Goal: Information Seeking & Learning: Learn about a topic

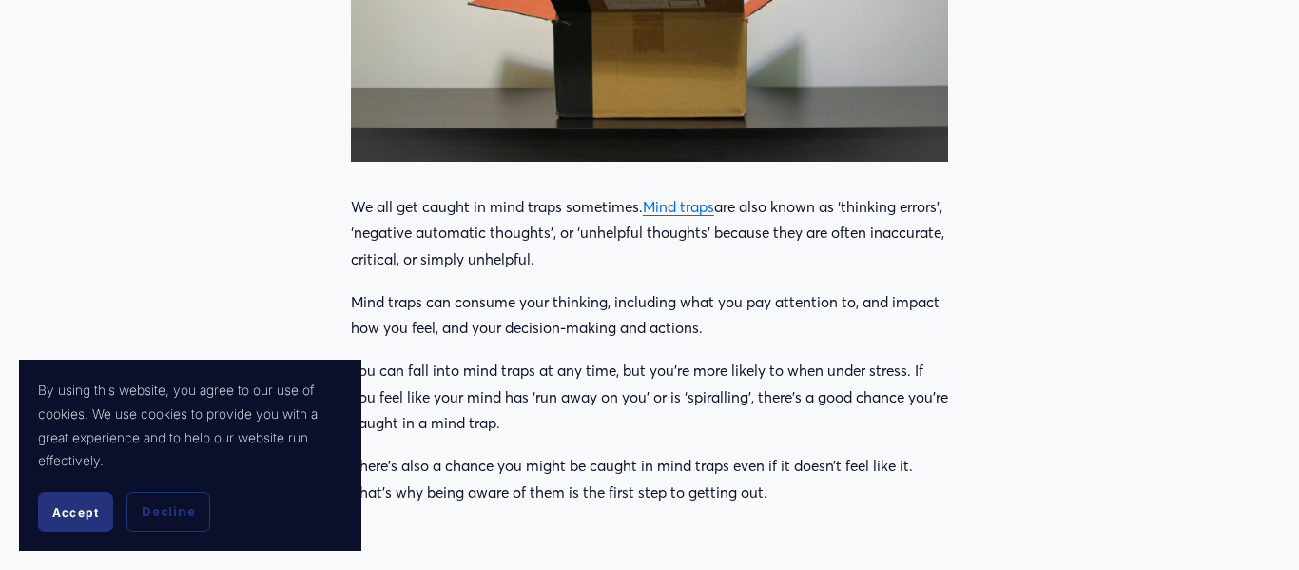
scroll to position [976, 0]
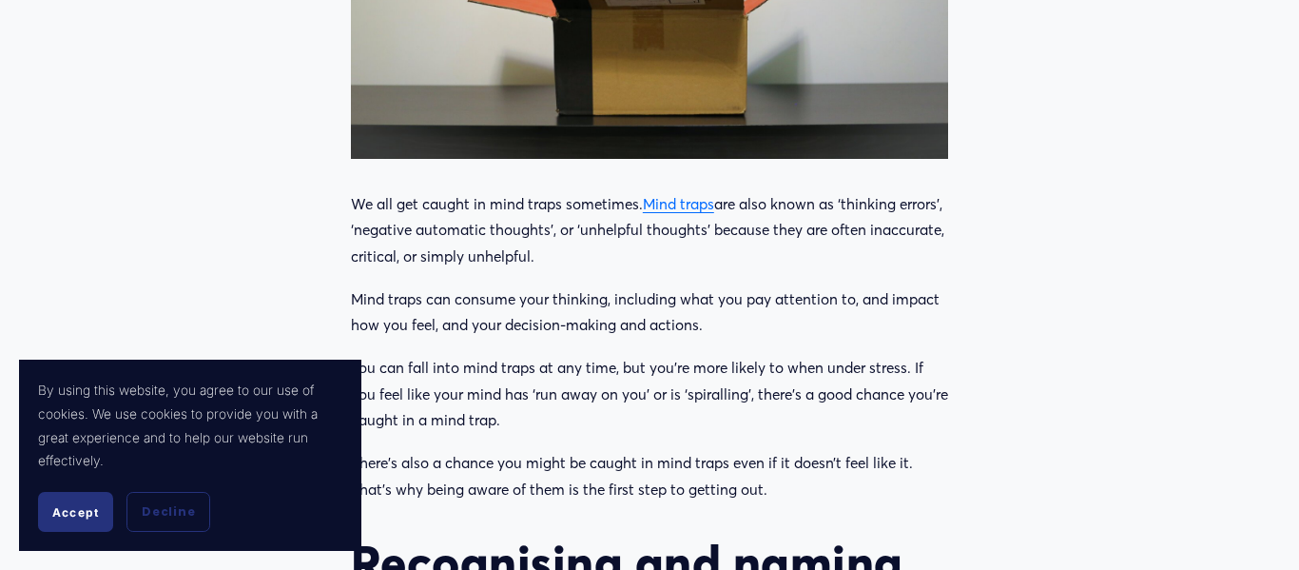
click at [609, 191] on p "We all get caught in mind traps sometimes. Mind traps are also known as ‘thinki…" at bounding box center [649, 230] width 597 height 79
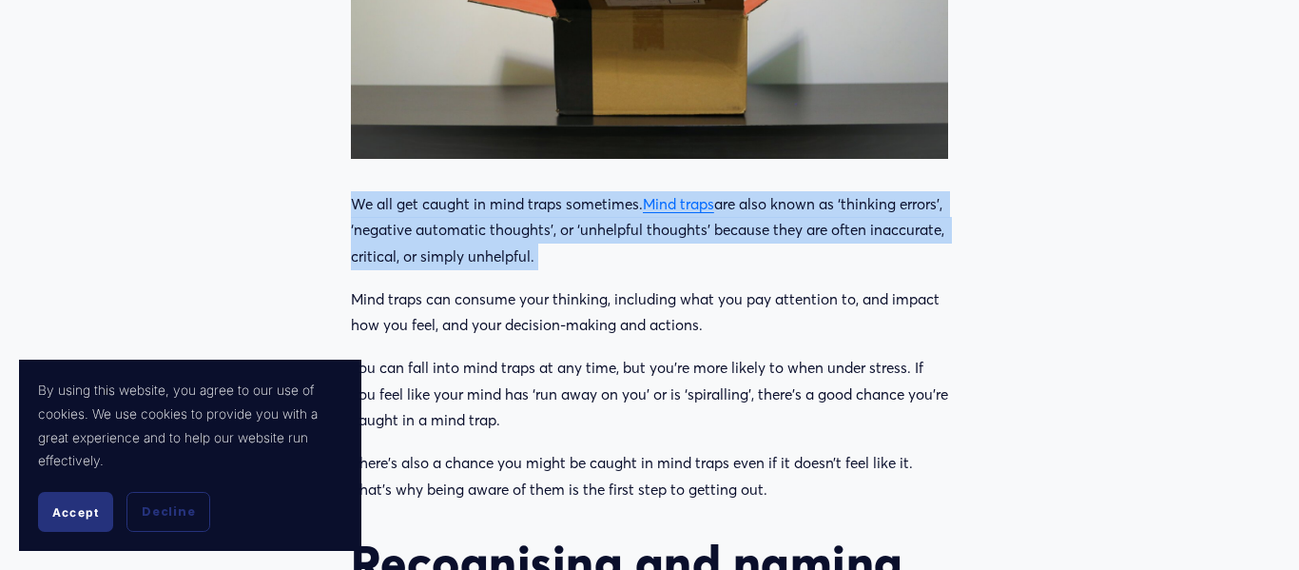
click at [609, 191] on p "We all get caught in mind traps sometimes. Mind traps are also known as ‘thinki…" at bounding box center [649, 230] width 597 height 79
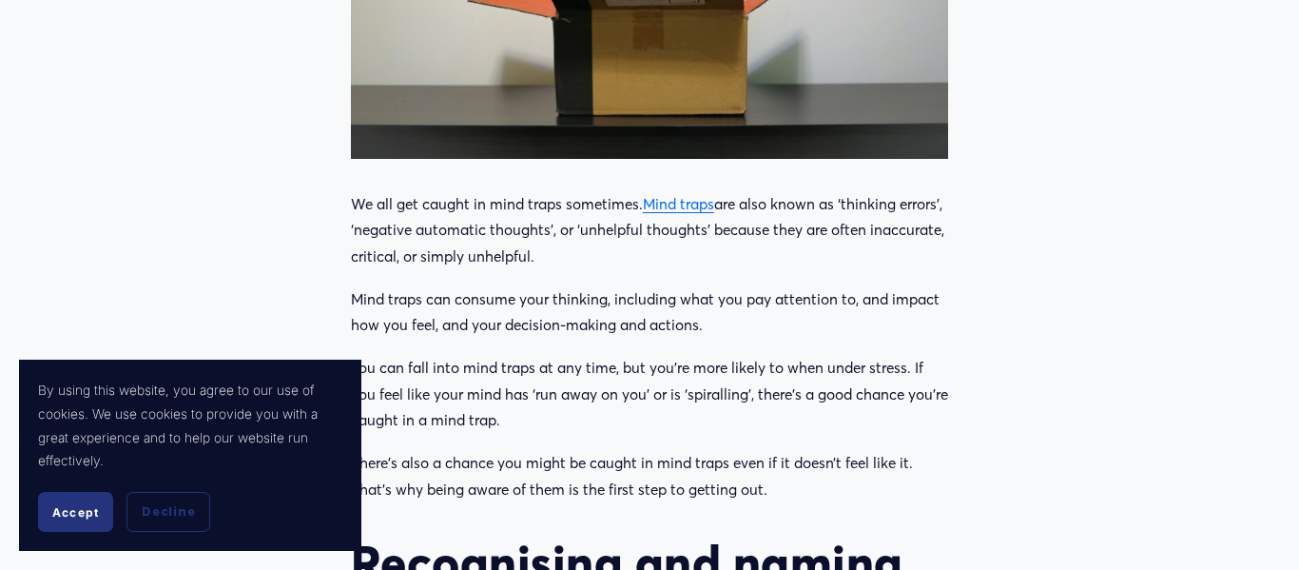
click at [609, 191] on p "We all get caught in mind traps sometimes. Mind traps are also known as ‘thinki…" at bounding box center [649, 230] width 597 height 79
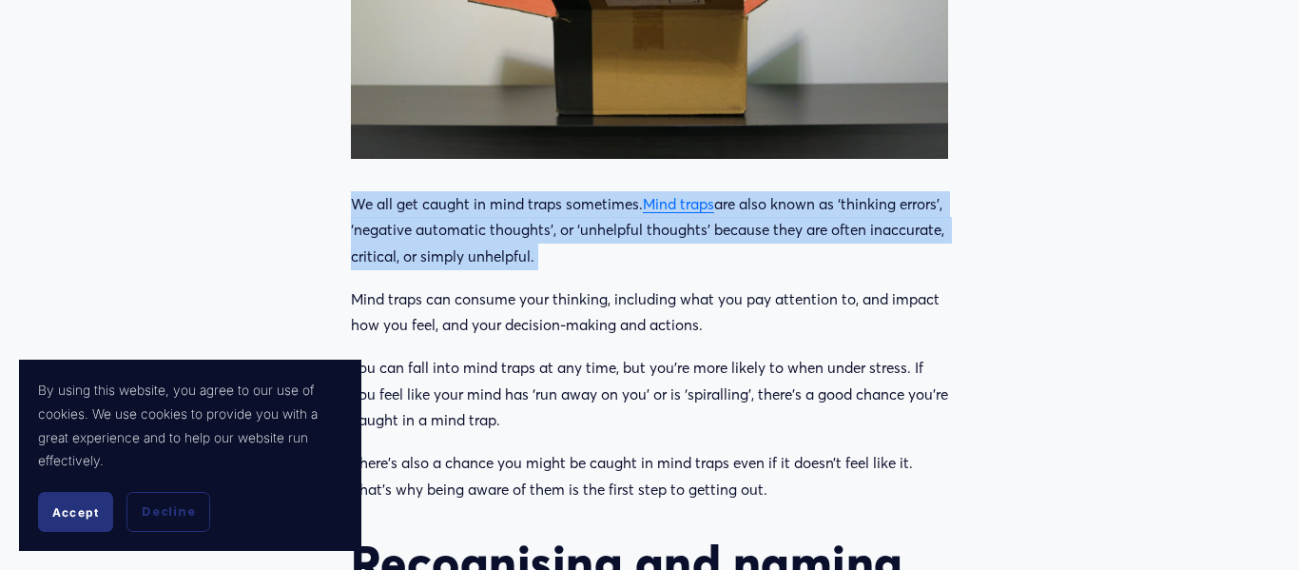
click at [609, 191] on p "We all get caught in mind traps sometimes. Mind traps are also known as ‘thinki…" at bounding box center [649, 230] width 597 height 79
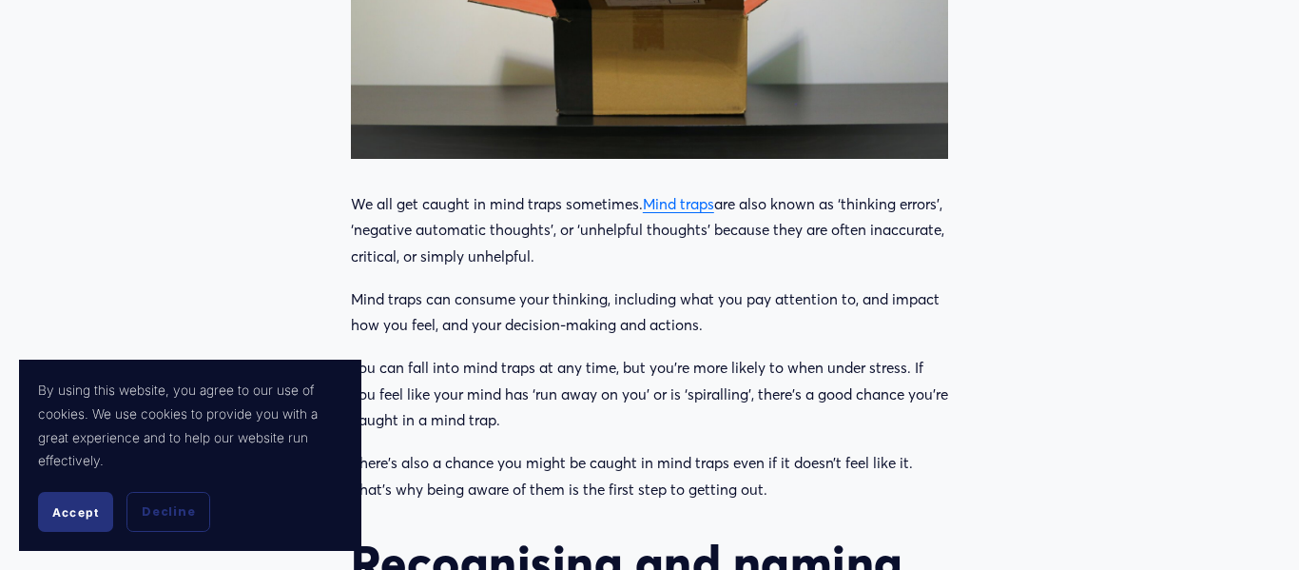
click at [609, 191] on p "We all get caught in mind traps sometimes. Mind traps are also known as ‘thinki…" at bounding box center [649, 230] width 597 height 79
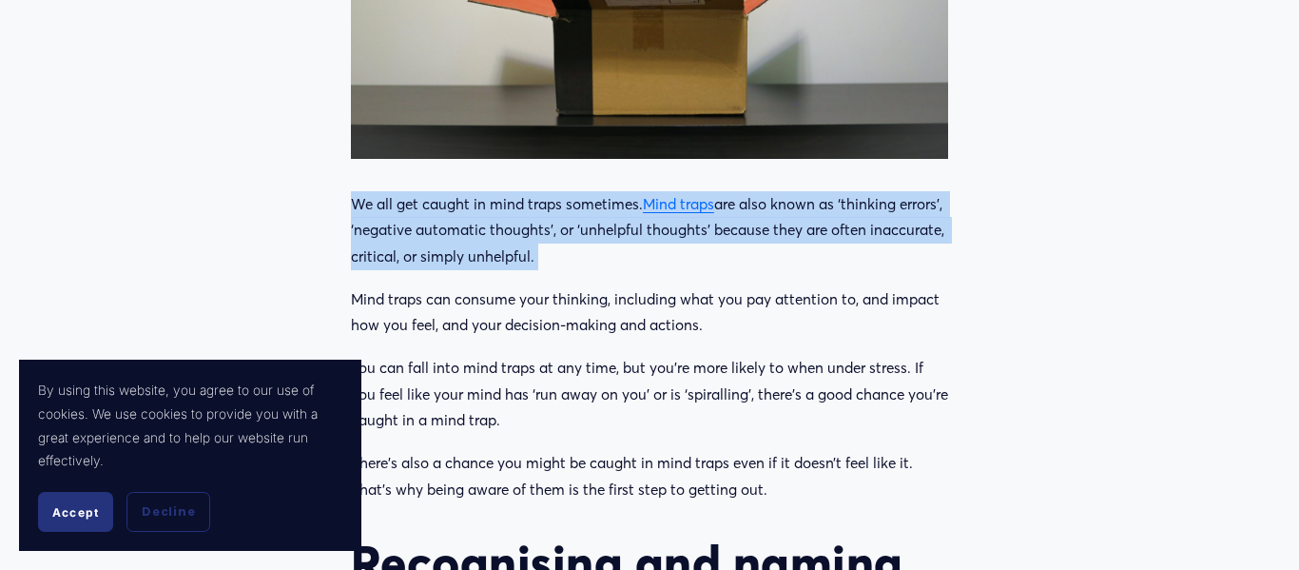
click at [609, 191] on p "We all get caught in mind traps sometimes. Mind traps are also known as ‘thinki…" at bounding box center [649, 230] width 597 height 79
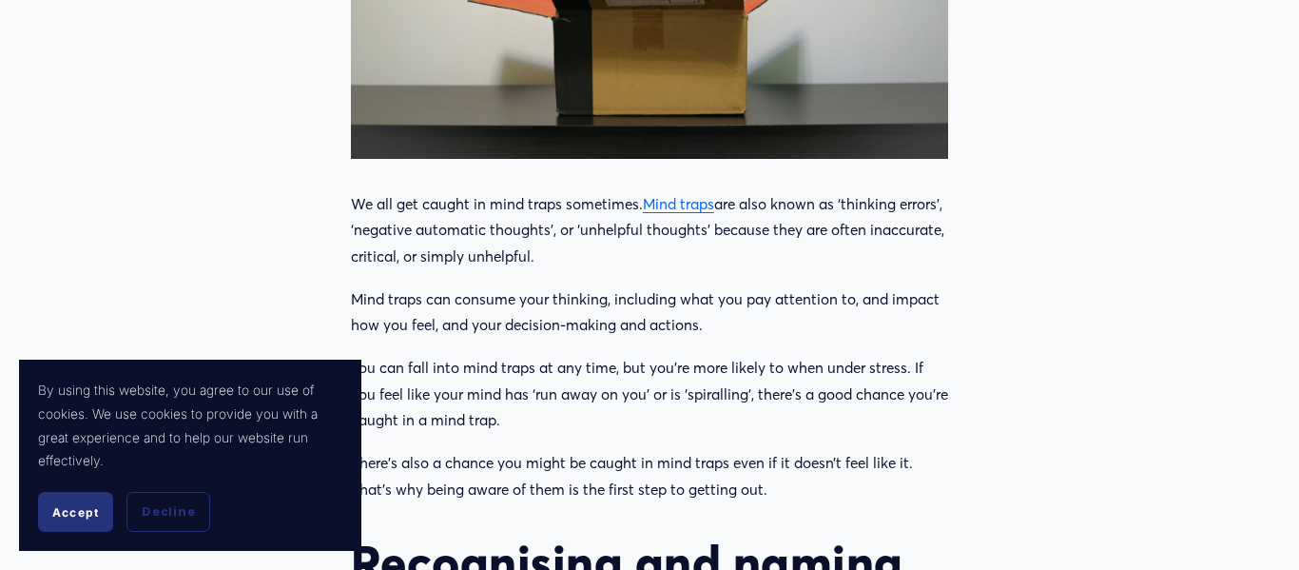
click at [609, 191] on p "We all get caught in mind traps sometimes. Mind traps are also known as ‘thinki…" at bounding box center [649, 230] width 597 height 79
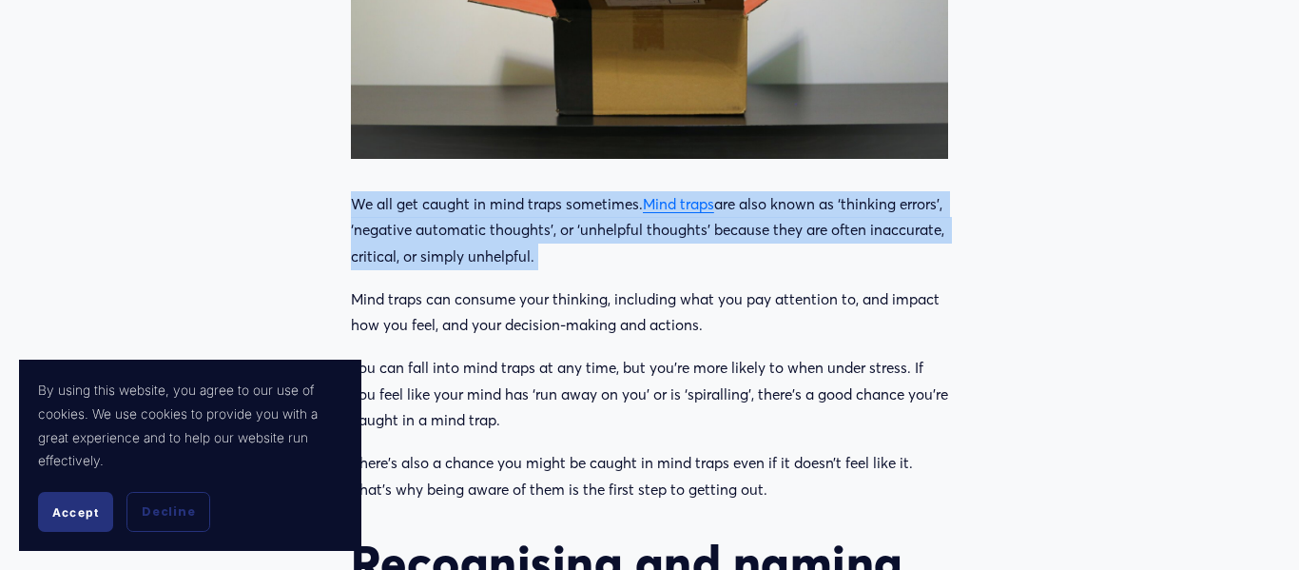
click at [609, 191] on p "We all get caught in mind traps sometimes. Mind traps are also known as ‘thinki…" at bounding box center [649, 230] width 597 height 79
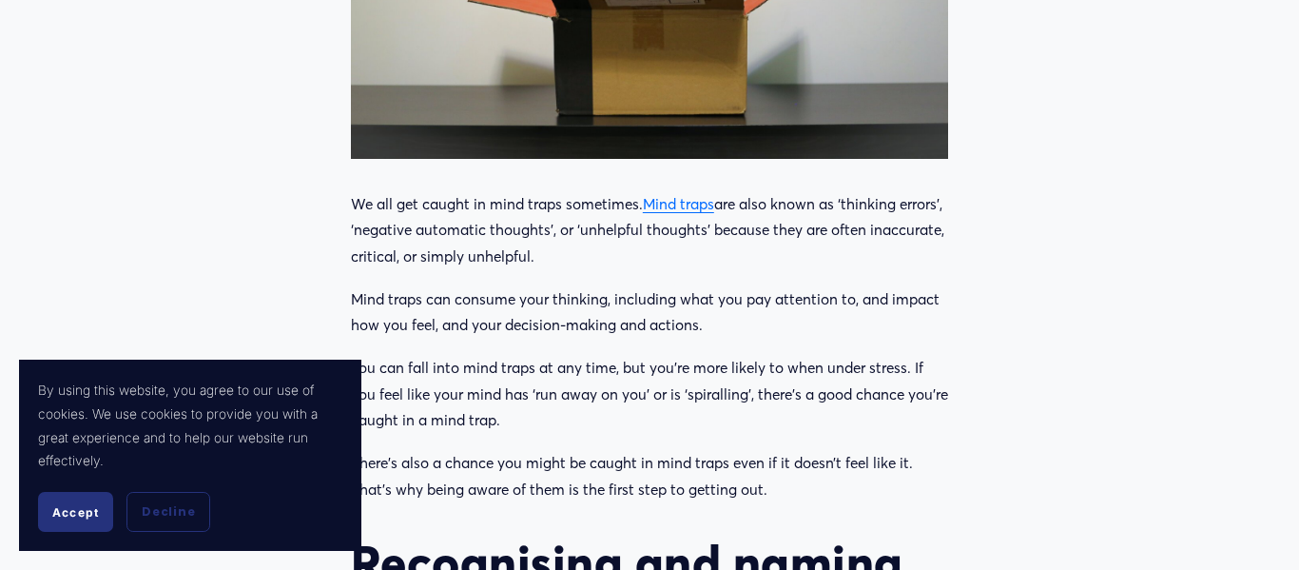
click at [609, 191] on p "We all get caught in mind traps sometimes. Mind traps are also known as ‘thinki…" at bounding box center [649, 230] width 597 height 79
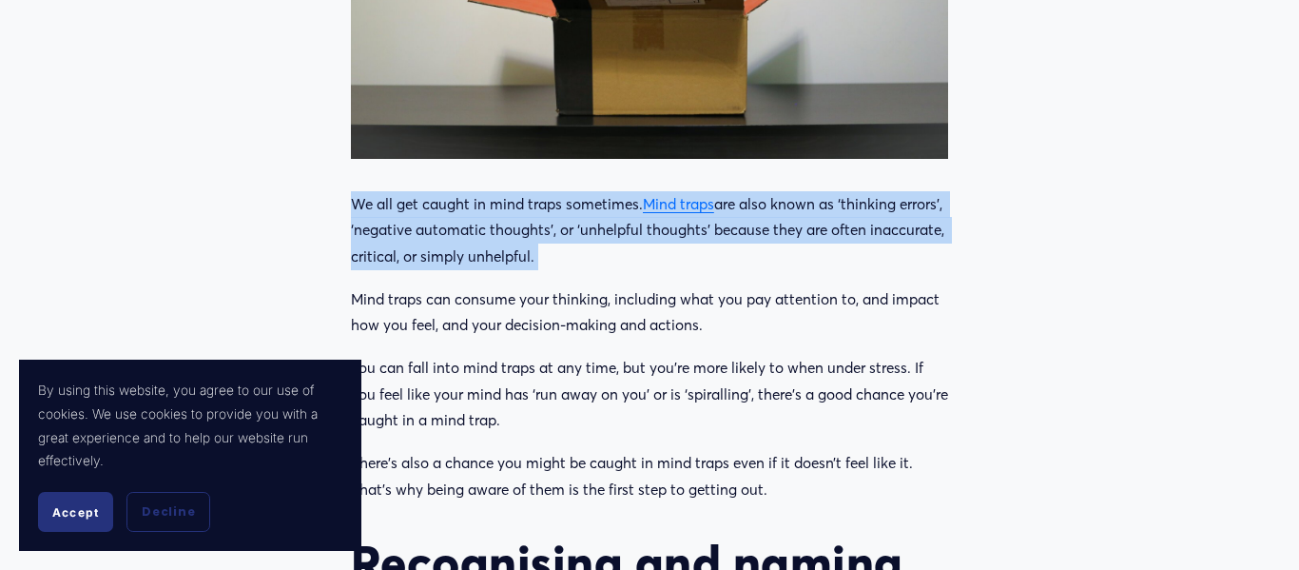
click at [609, 191] on p "We all get caught in mind traps sometimes. Mind traps are also known as ‘thinki…" at bounding box center [649, 230] width 597 height 79
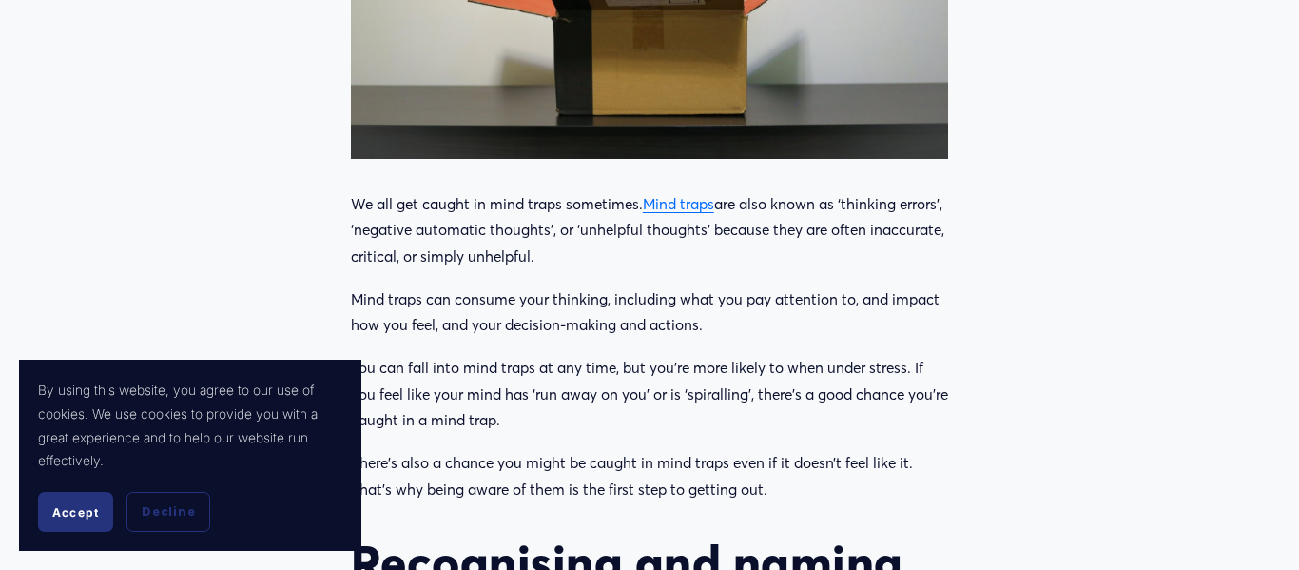
click at [609, 191] on p "We all get caught in mind traps sometimes. Mind traps are also known as ‘thinki…" at bounding box center [649, 230] width 597 height 79
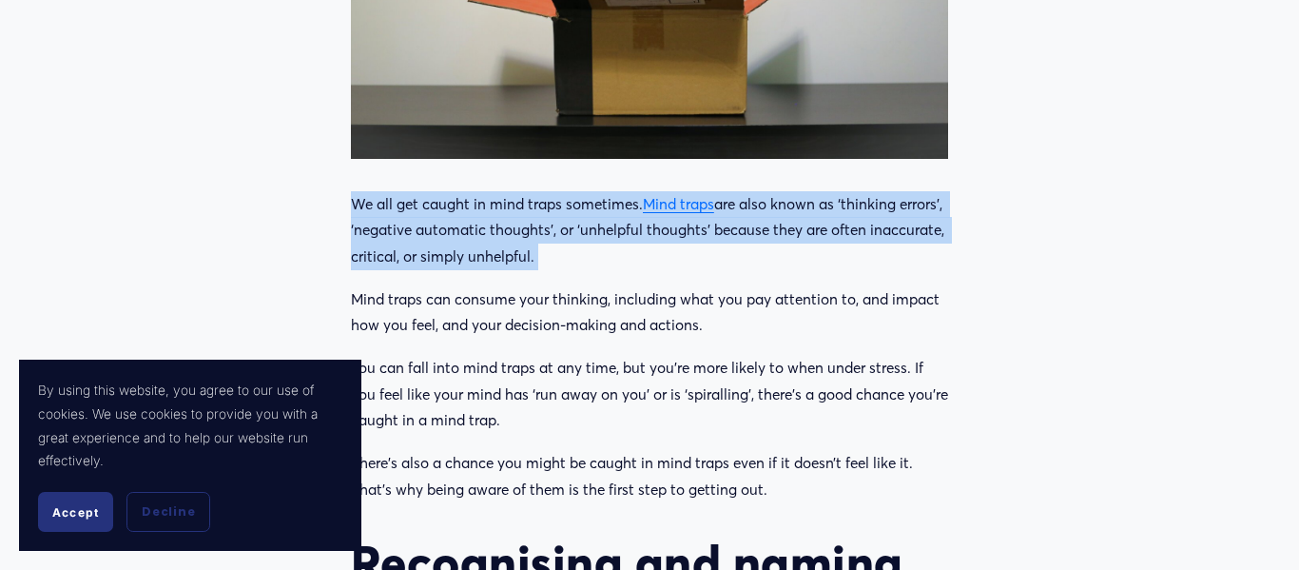
click at [609, 191] on p "We all get caught in mind traps sometimes. Mind traps are also known as ‘thinki…" at bounding box center [649, 230] width 597 height 79
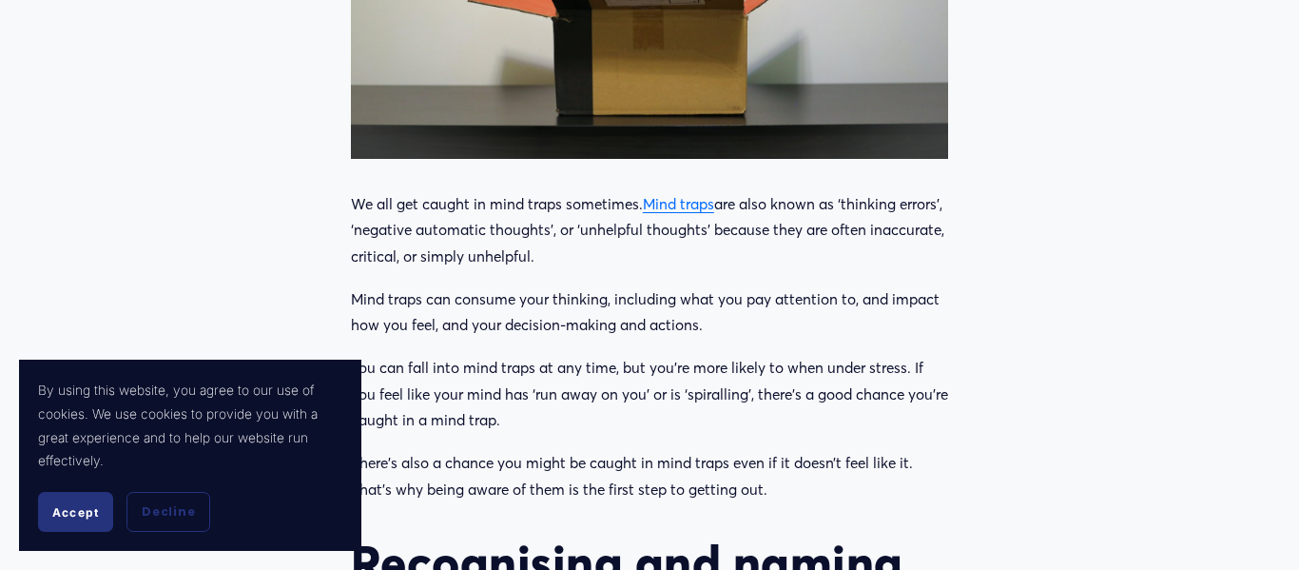
click at [609, 191] on p "We all get caught in mind traps sometimes. Mind traps are also known as ‘thinki…" at bounding box center [649, 230] width 597 height 79
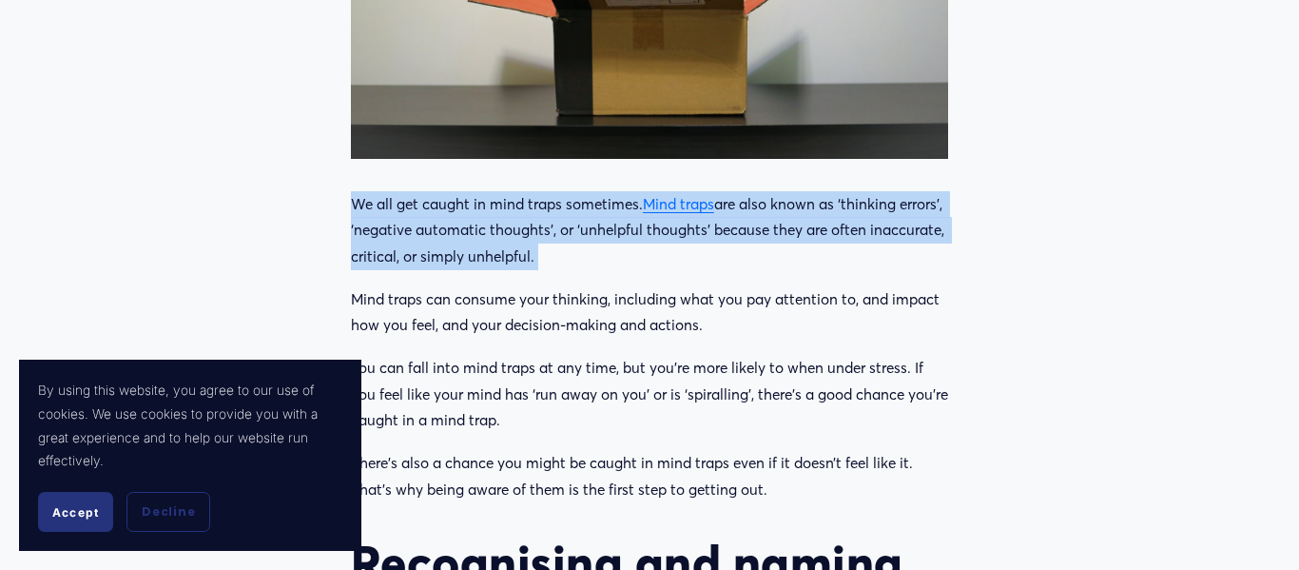
click at [609, 191] on p "We all get caught in mind traps sometimes. Mind traps are also known as ‘thinki…" at bounding box center [649, 230] width 597 height 79
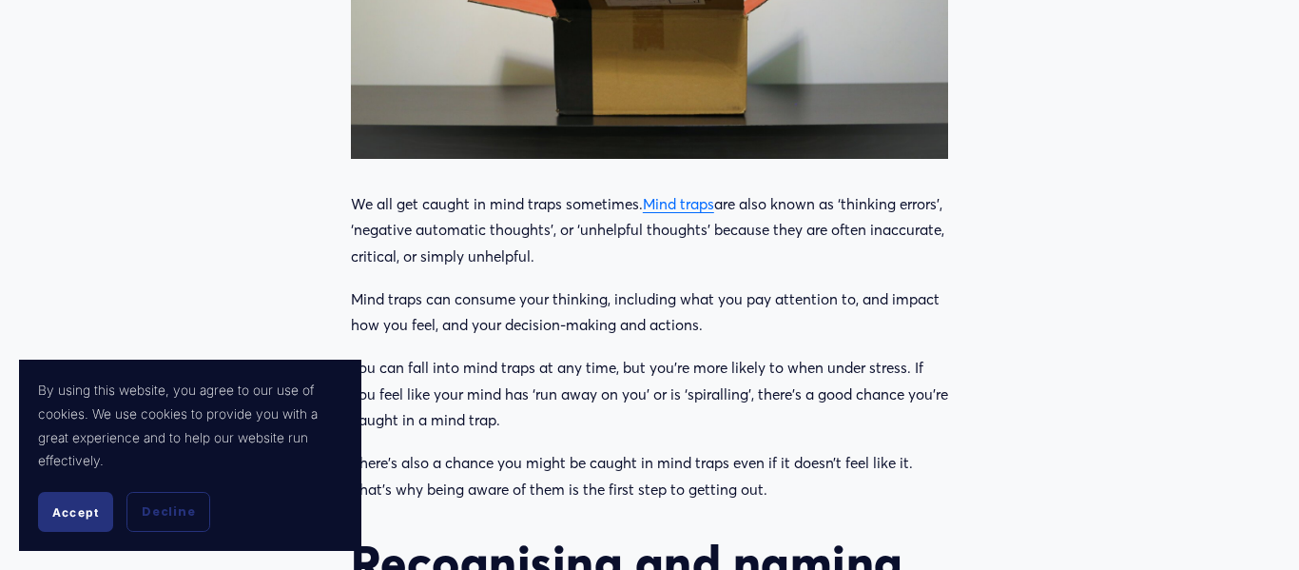
click at [609, 191] on p "We all get caught in mind traps sometimes. Mind traps are also known as ‘thinki…" at bounding box center [649, 230] width 597 height 79
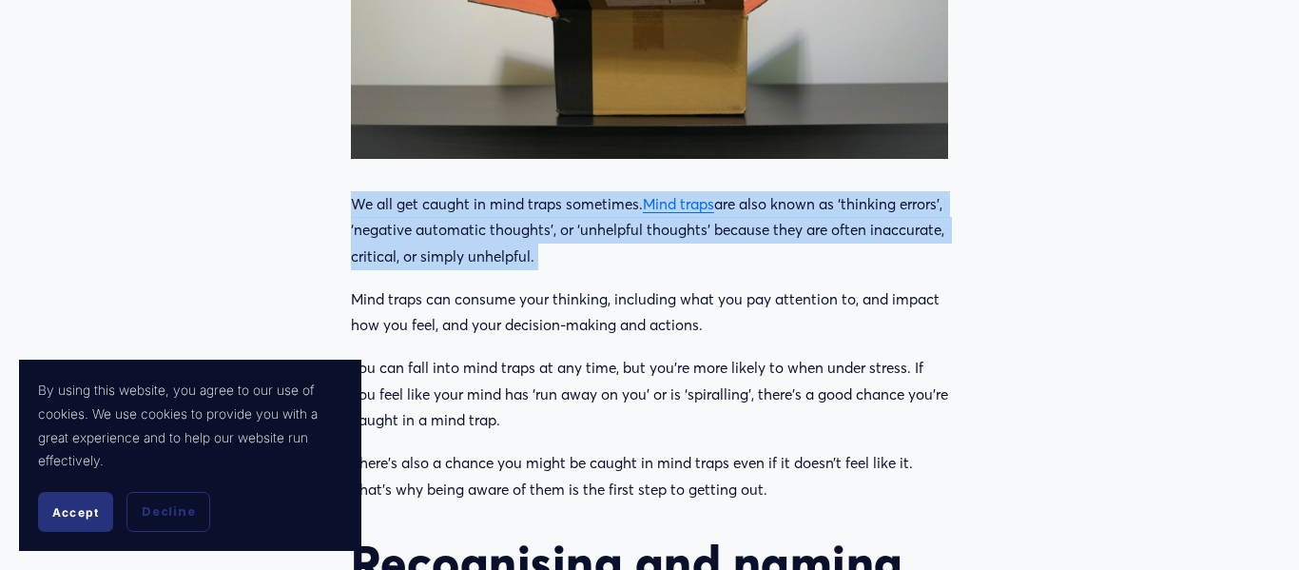
click at [609, 191] on p "We all get caught in mind traps sometimes. Mind traps are also known as ‘thinki…" at bounding box center [649, 230] width 597 height 79
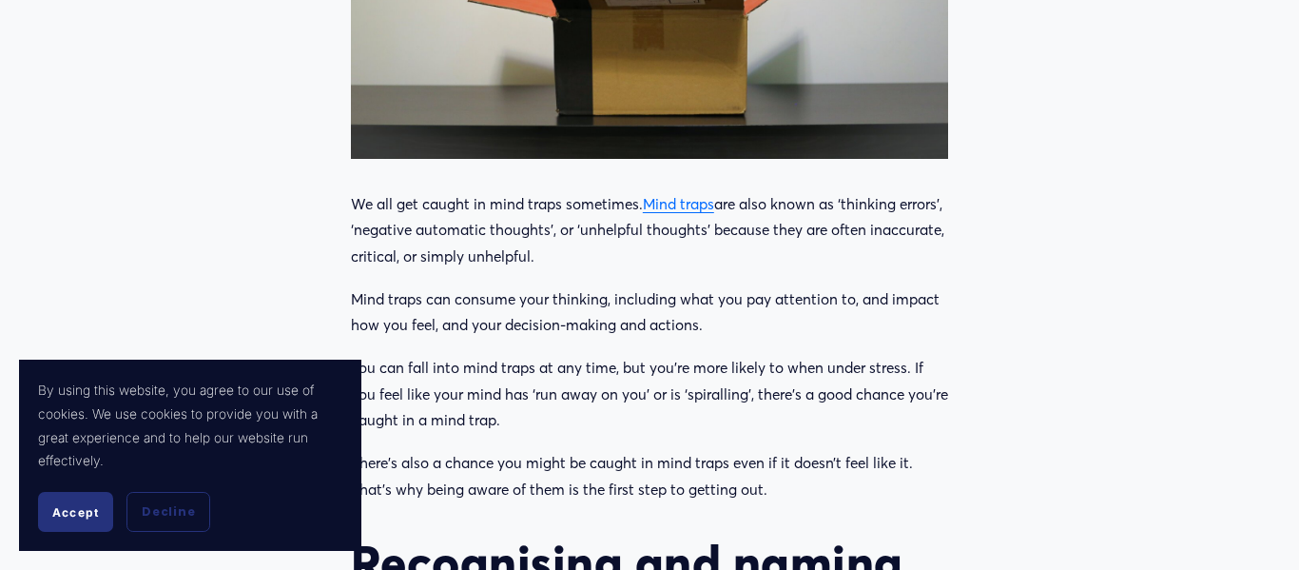
click at [609, 191] on p "We all get caught in mind traps sometimes. Mind traps are also known as ‘thinki…" at bounding box center [649, 230] width 597 height 79
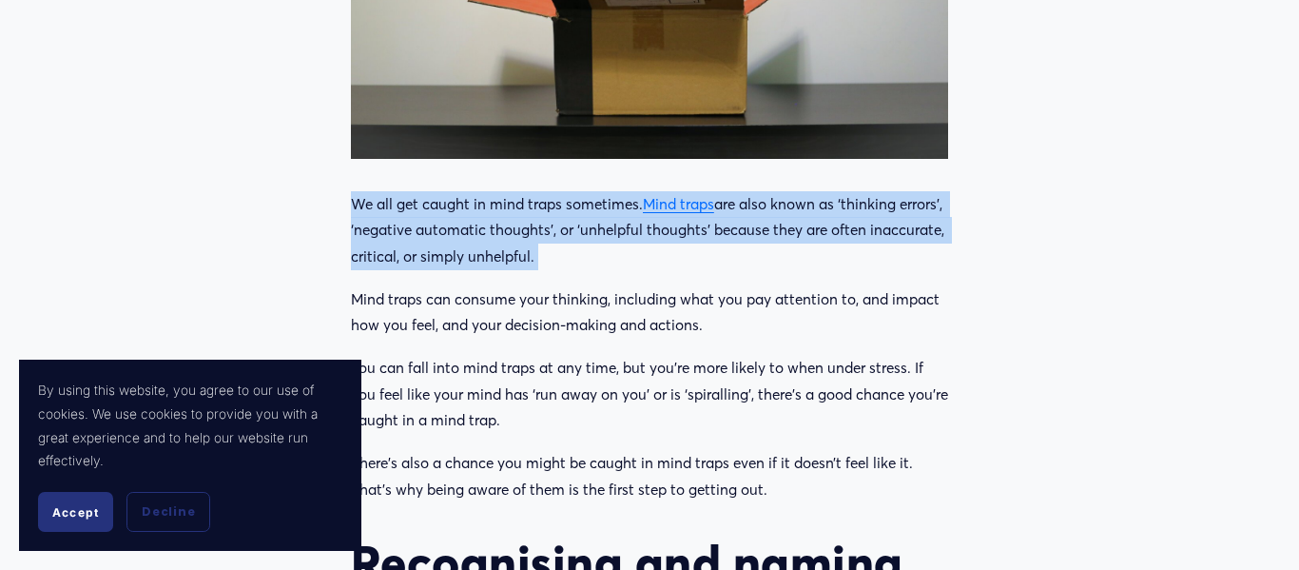
click at [609, 191] on p "We all get caught in mind traps sometimes. Mind traps are also known as ‘thinki…" at bounding box center [649, 230] width 597 height 79
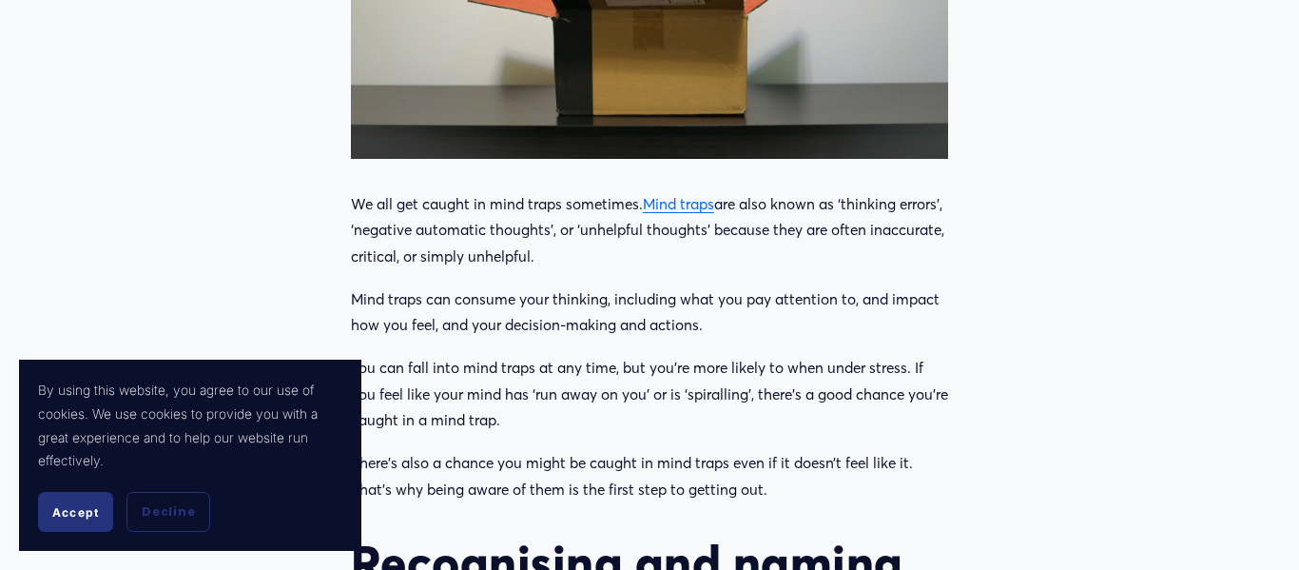
click at [609, 191] on p "We all get caught in mind traps sometimes. Mind traps are also known as ‘thinki…" at bounding box center [649, 230] width 597 height 79
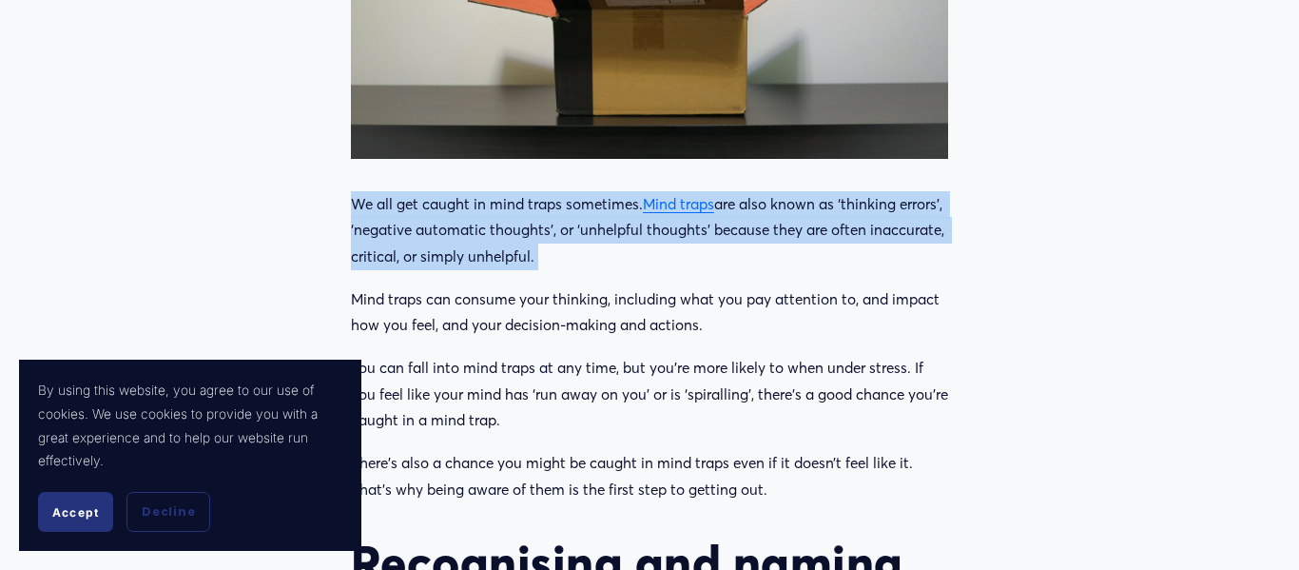
click at [609, 191] on p "We all get caught in mind traps sometimes. Mind traps are also known as ‘thinki…" at bounding box center [649, 230] width 597 height 79
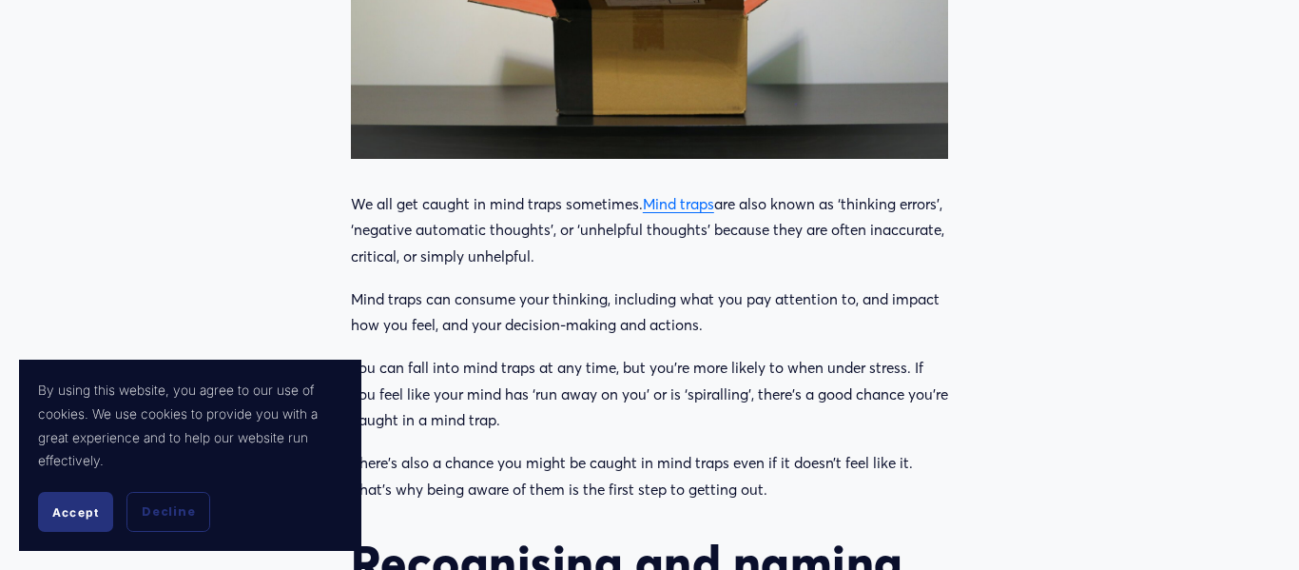
click at [609, 191] on p "We all get caught in mind traps sometimes. Mind traps are also known as ‘thinki…" at bounding box center [649, 230] width 597 height 79
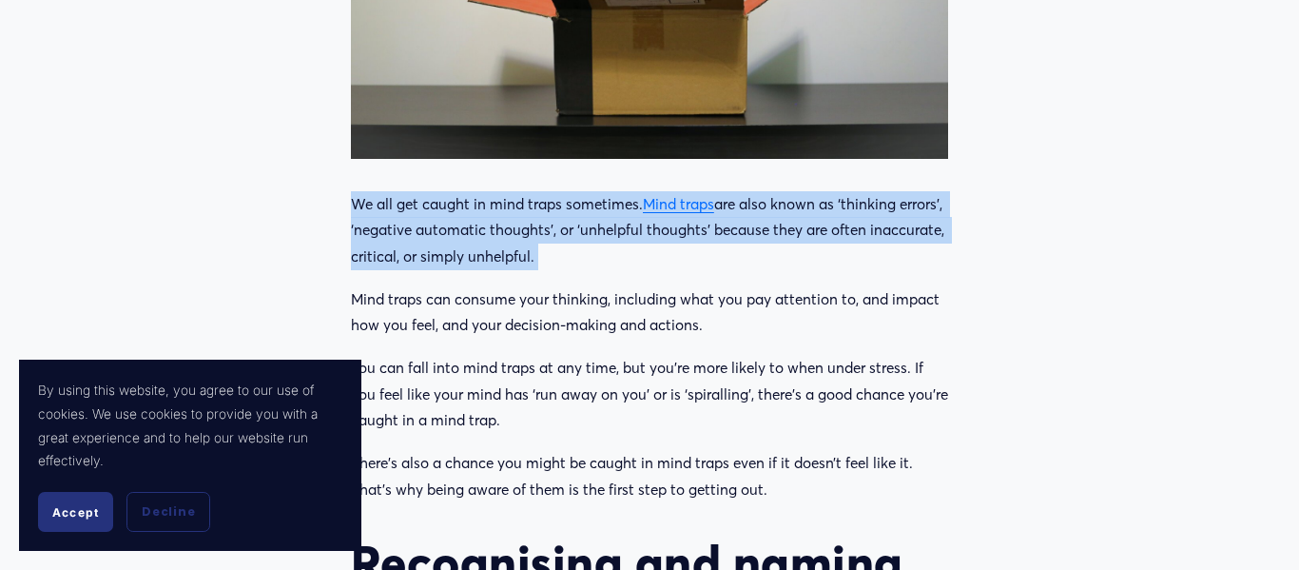
click at [609, 191] on p "We all get caught in mind traps sometimes. Mind traps are also known as ‘thinki…" at bounding box center [649, 230] width 597 height 79
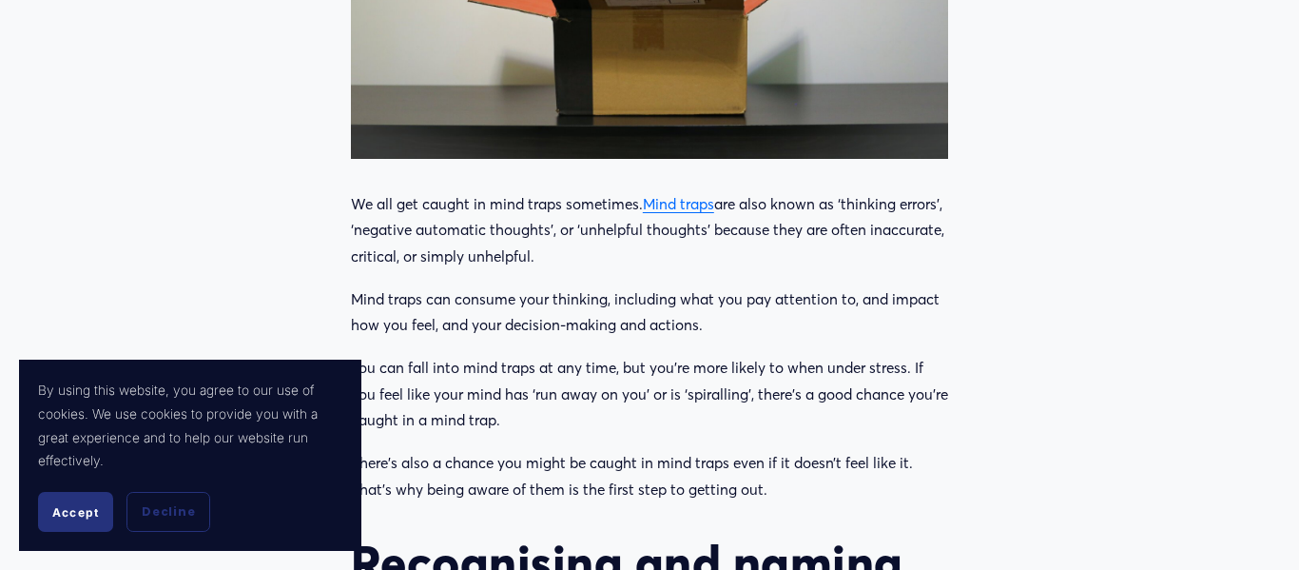
click at [609, 191] on p "We all get caught in mind traps sometimes. Mind traps are also known as ‘thinki…" at bounding box center [649, 230] width 597 height 79
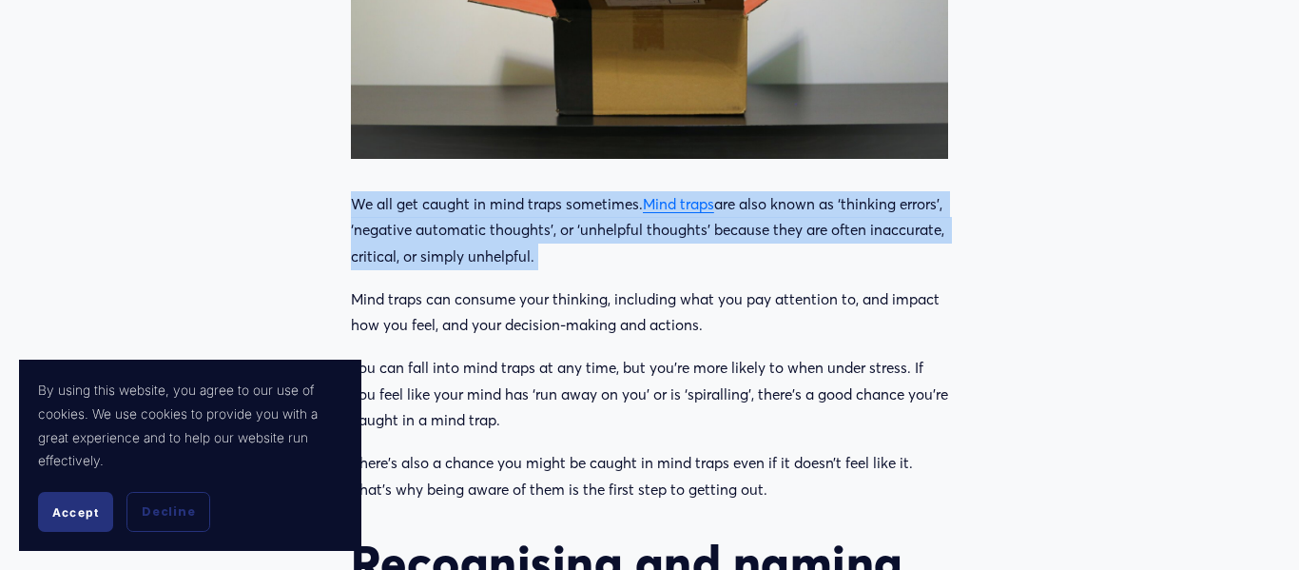
click at [609, 191] on p "We all get caught in mind traps sometimes. Mind traps are also known as ‘thinki…" at bounding box center [649, 230] width 597 height 79
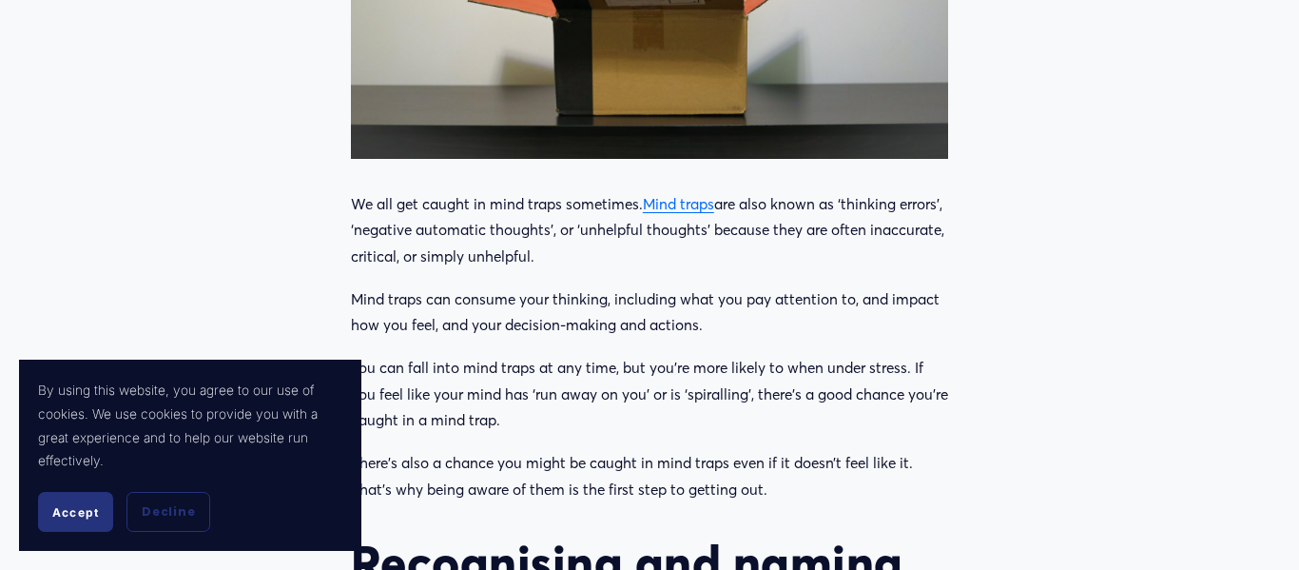
click at [609, 191] on p "We all get caught in mind traps sometimes. Mind traps are also known as ‘thinki…" at bounding box center [649, 230] width 597 height 79
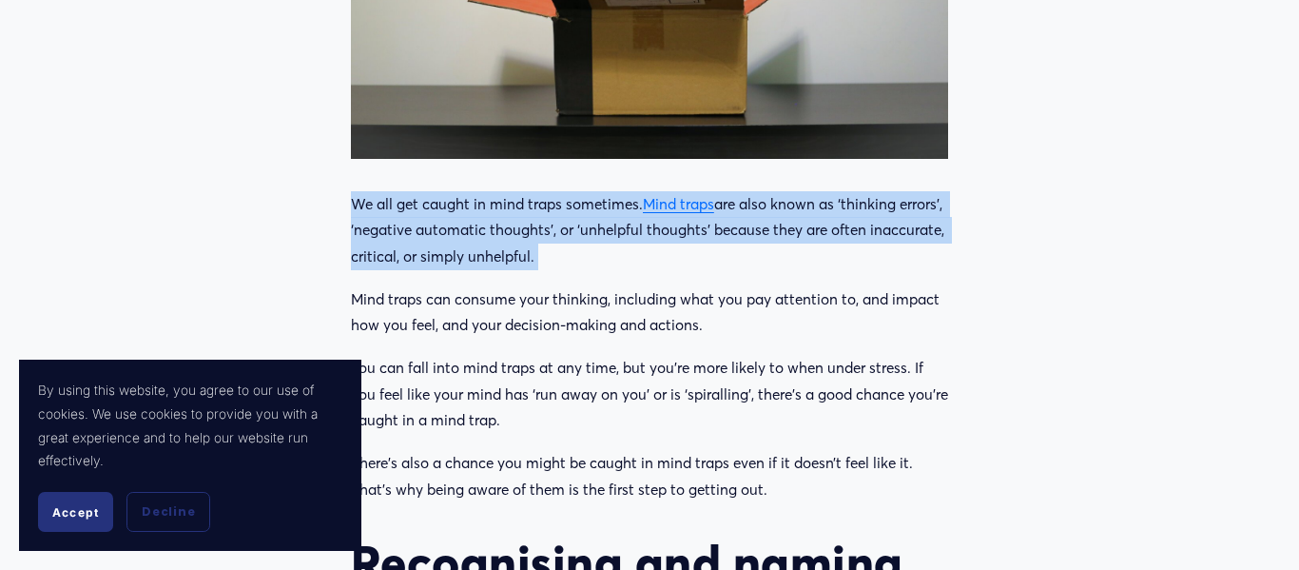
click at [609, 191] on p "We all get caught in mind traps sometimes. Mind traps are also known as ‘thinki…" at bounding box center [649, 230] width 597 height 79
